Goal: Browse casually

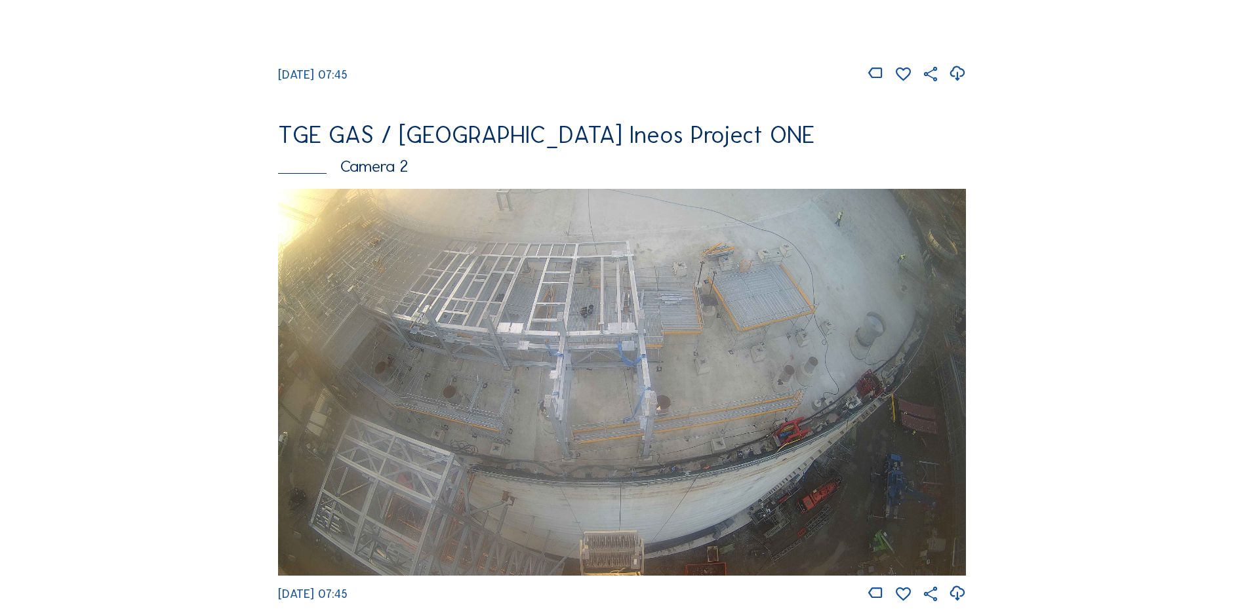
scroll to position [525, 0]
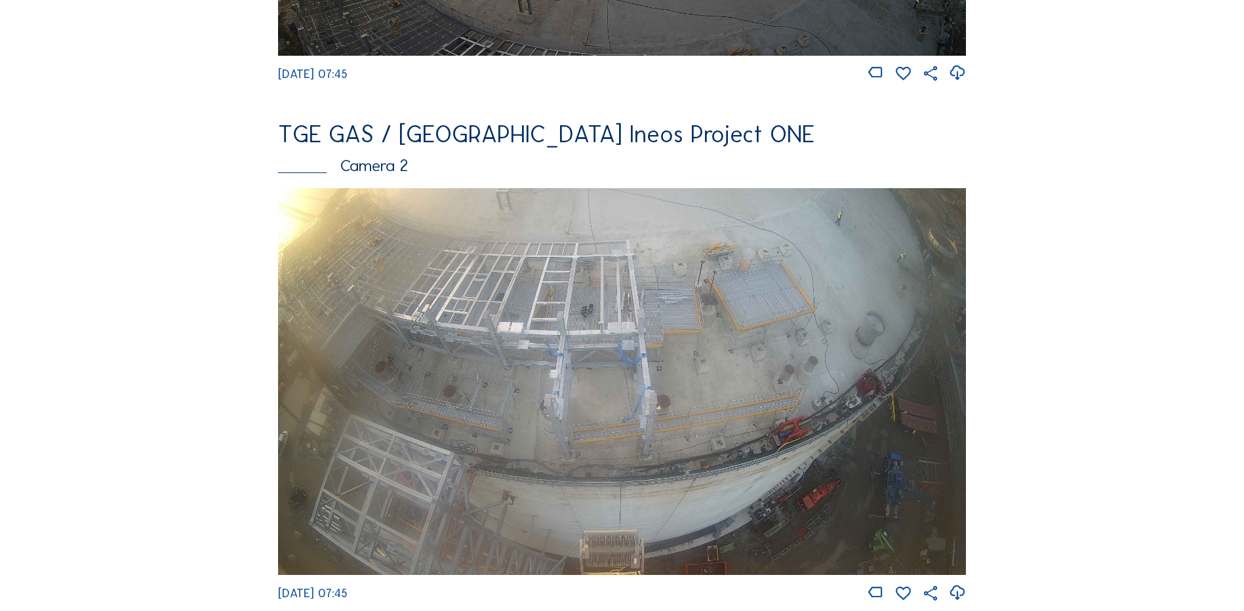
click at [853, 399] on img at bounding box center [622, 381] width 688 height 387
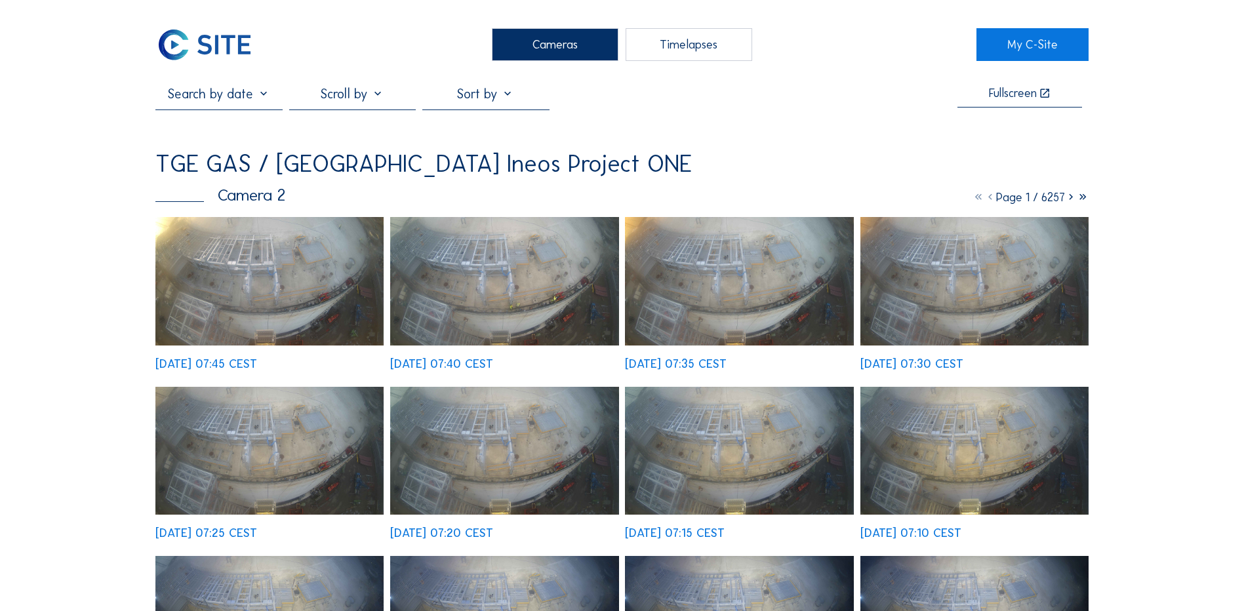
click at [307, 276] on img at bounding box center [269, 281] width 228 height 129
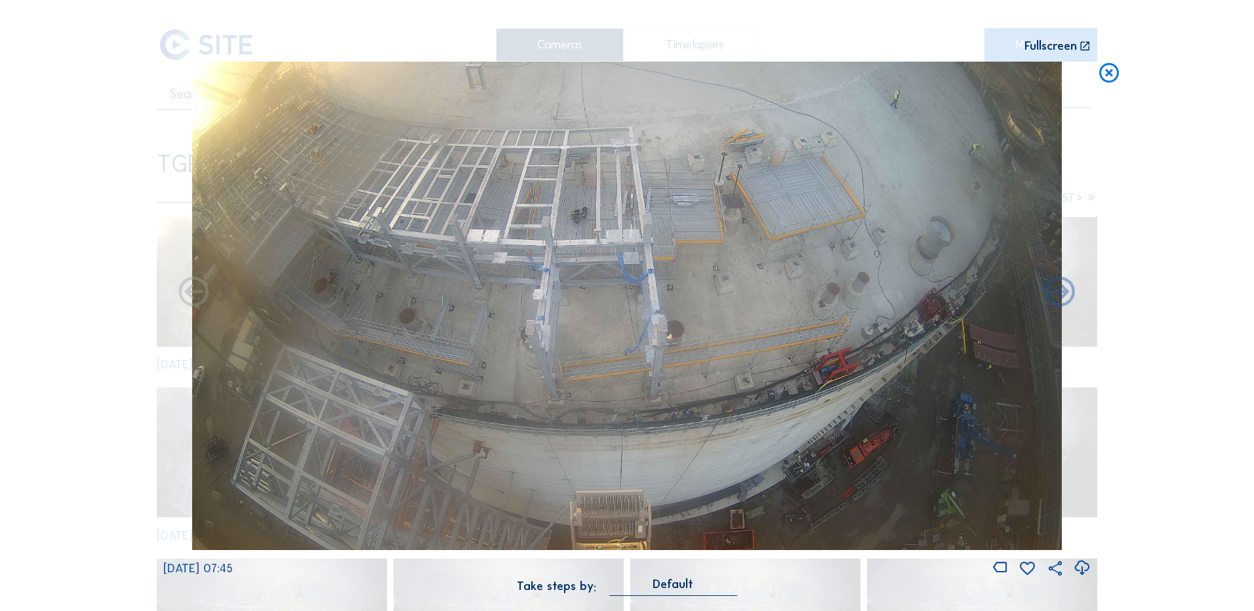
click at [1111, 78] on icon at bounding box center [1109, 74] width 24 height 24
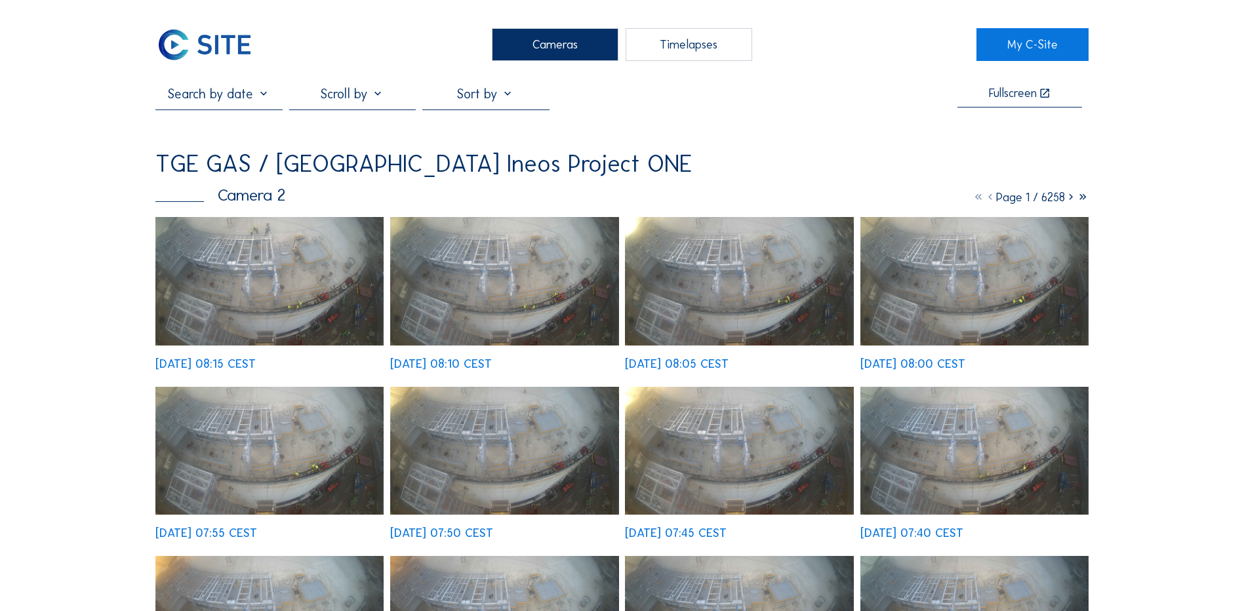
click at [324, 294] on img at bounding box center [269, 281] width 228 height 129
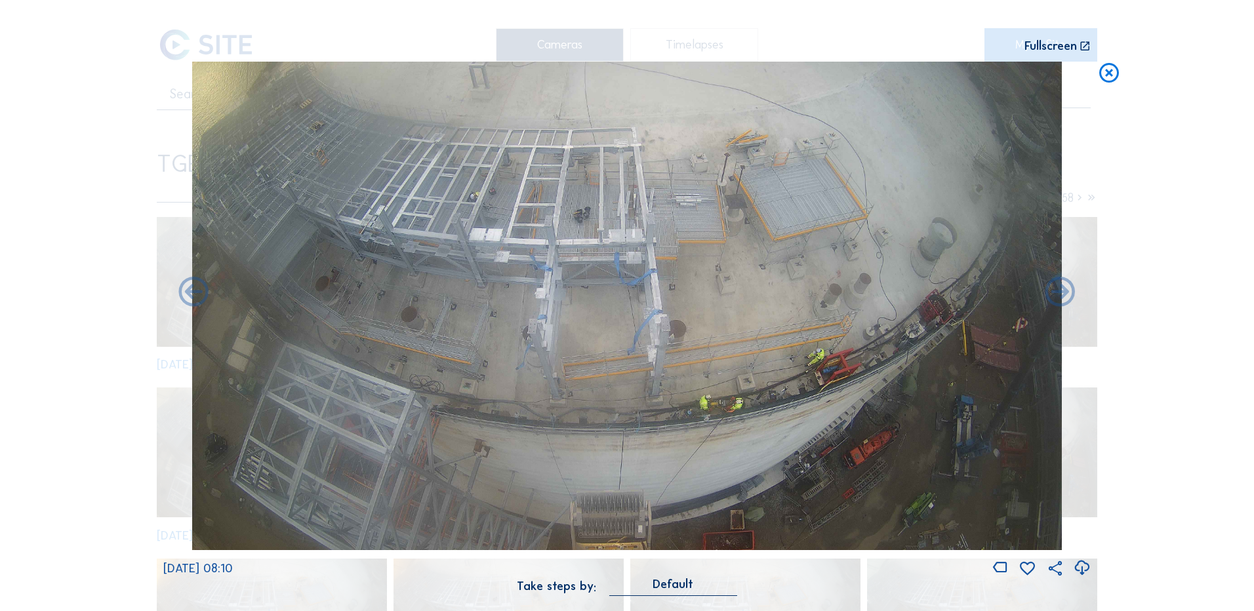
click at [1102, 76] on icon at bounding box center [1109, 74] width 24 height 24
